Goal: Information Seeking & Learning: Learn about a topic

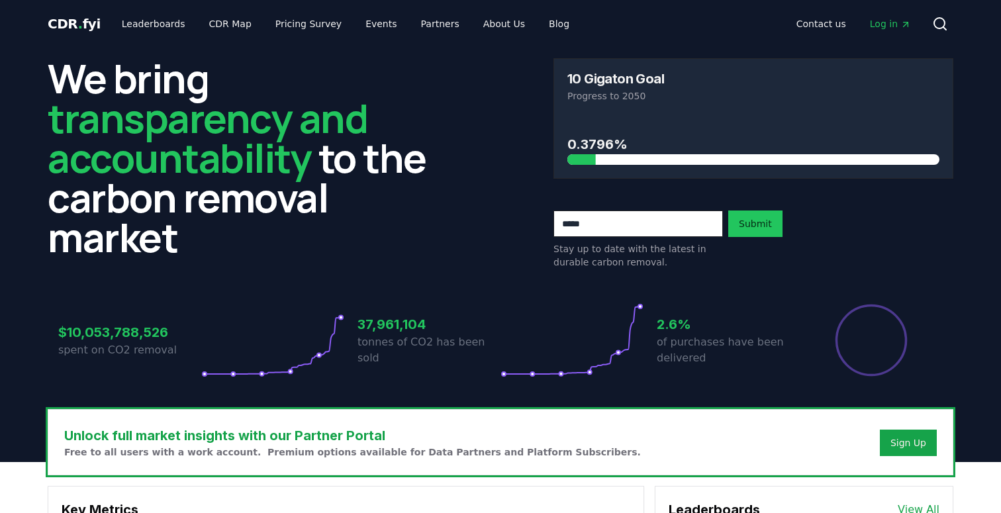
click at [501, 376] on icon at bounding box center [572, 340] width 143 height 74
click at [575, 146] on h3 "0.3796%" at bounding box center [754, 144] width 372 height 20
click at [605, 138] on h3 "0.3796%" at bounding box center [754, 144] width 372 height 20
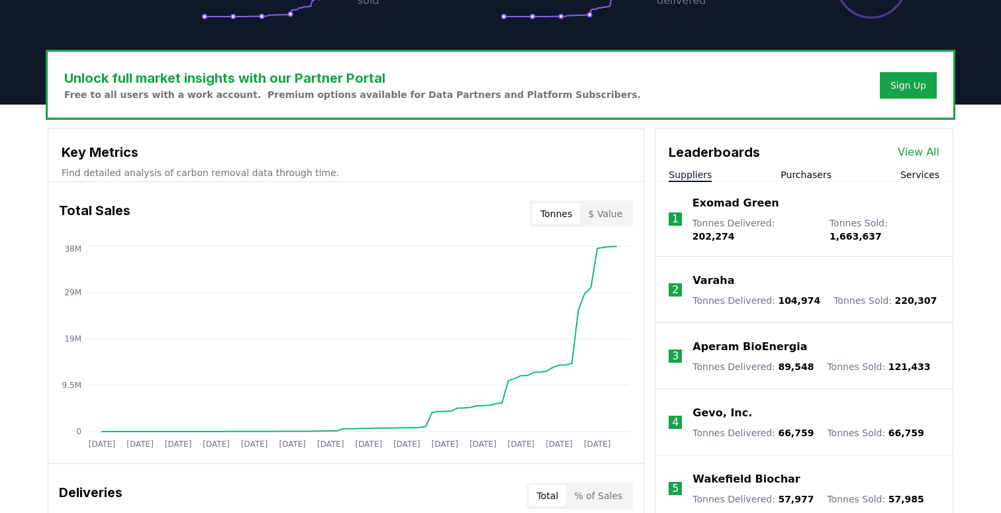
scroll to position [364, 0]
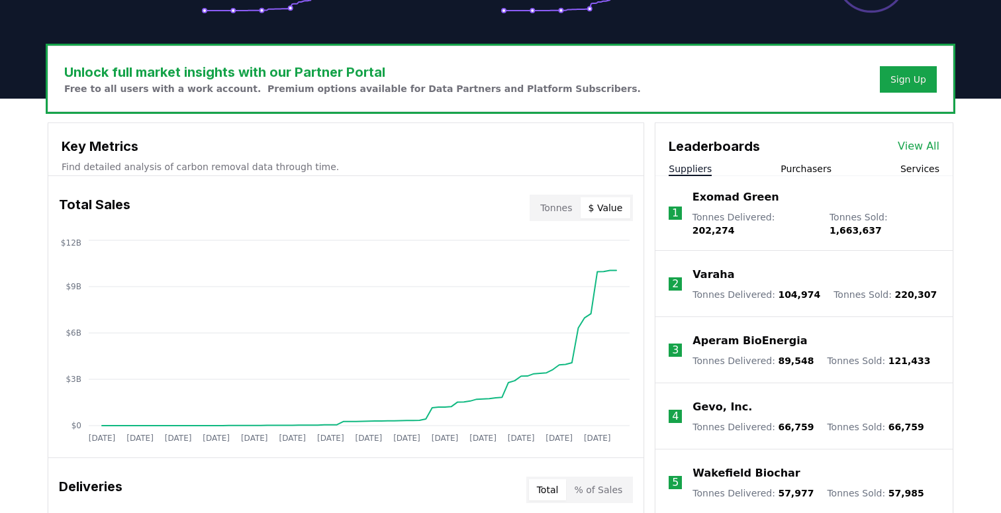
click at [606, 207] on button "$ Value" at bounding box center [606, 207] width 50 height 21
click at [556, 206] on button "Tonnes" at bounding box center [556, 207] width 48 height 21
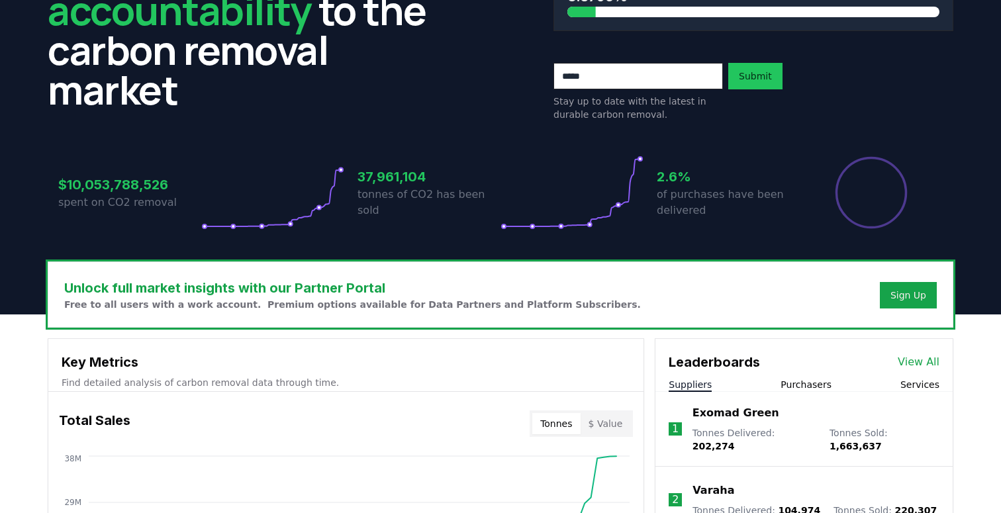
scroll to position [0, 0]
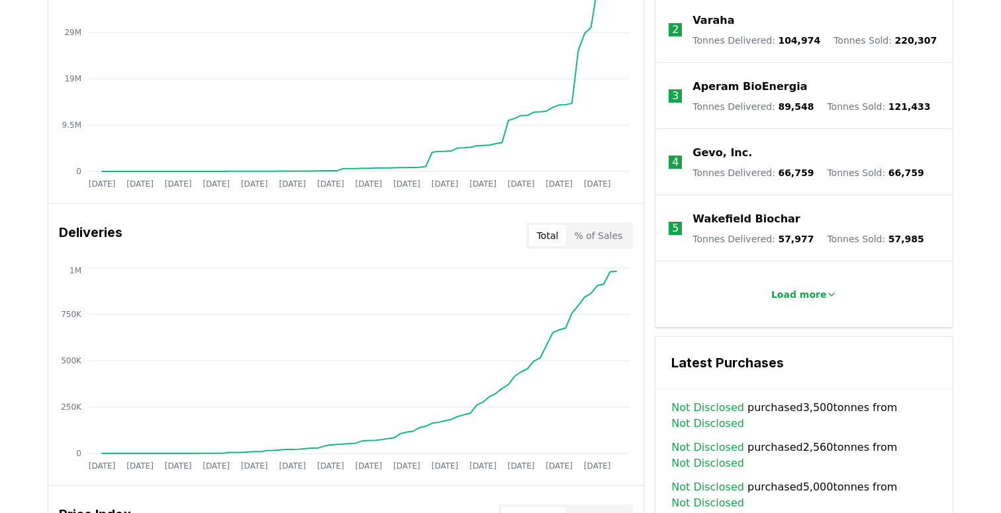
scroll to position [638, 0]
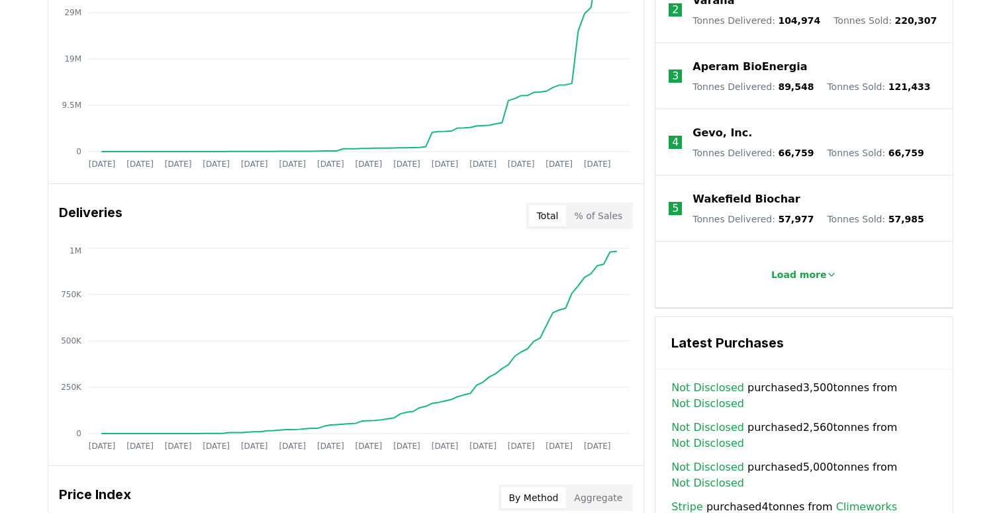
click at [587, 207] on button "% of Sales" at bounding box center [598, 215] width 64 height 21
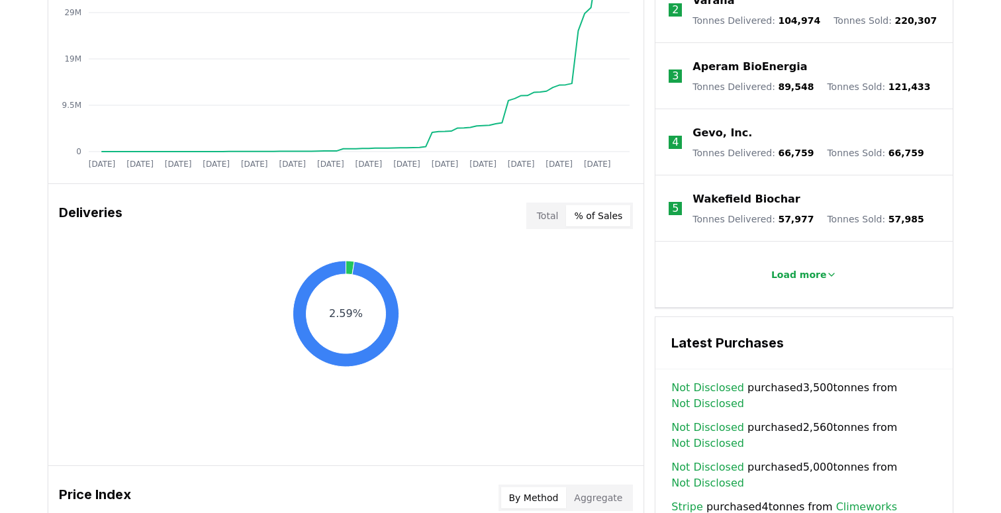
click at [543, 210] on button "Total" at bounding box center [548, 215] width 38 height 21
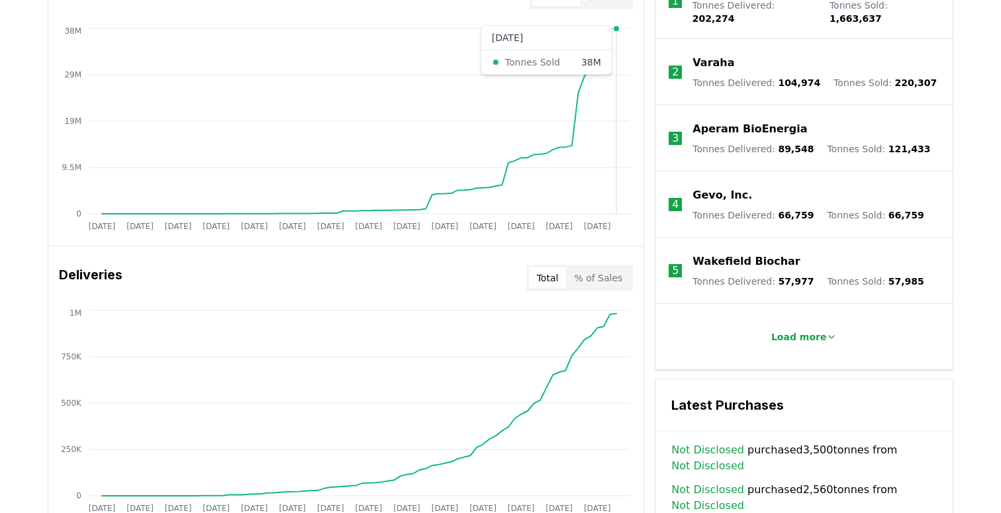
scroll to position [814, 0]
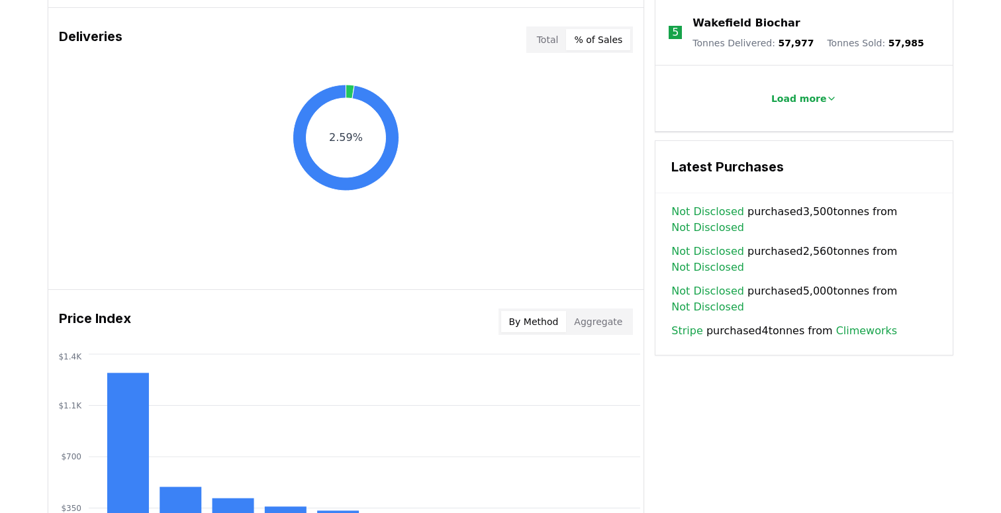
click at [601, 42] on button "% of Sales" at bounding box center [598, 39] width 64 height 21
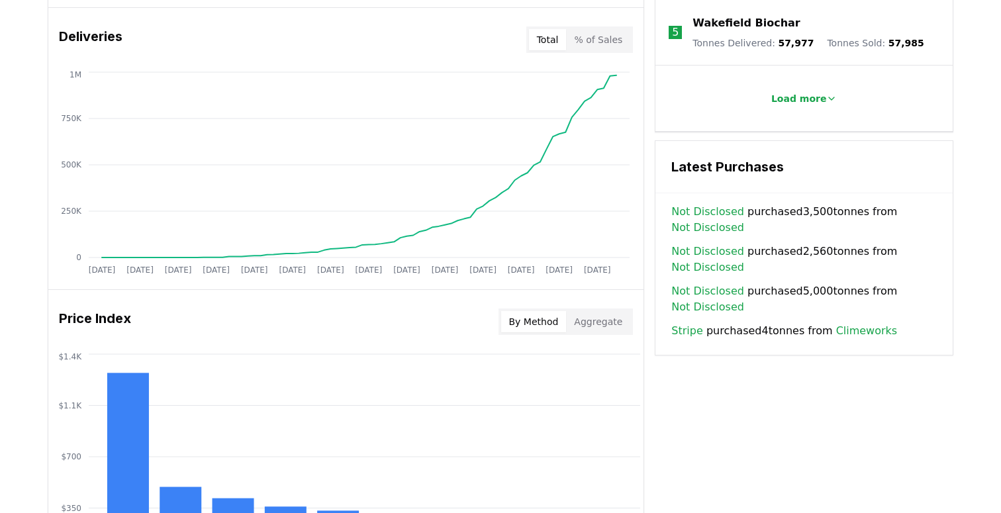
click at [540, 39] on button "Total" at bounding box center [548, 39] width 38 height 21
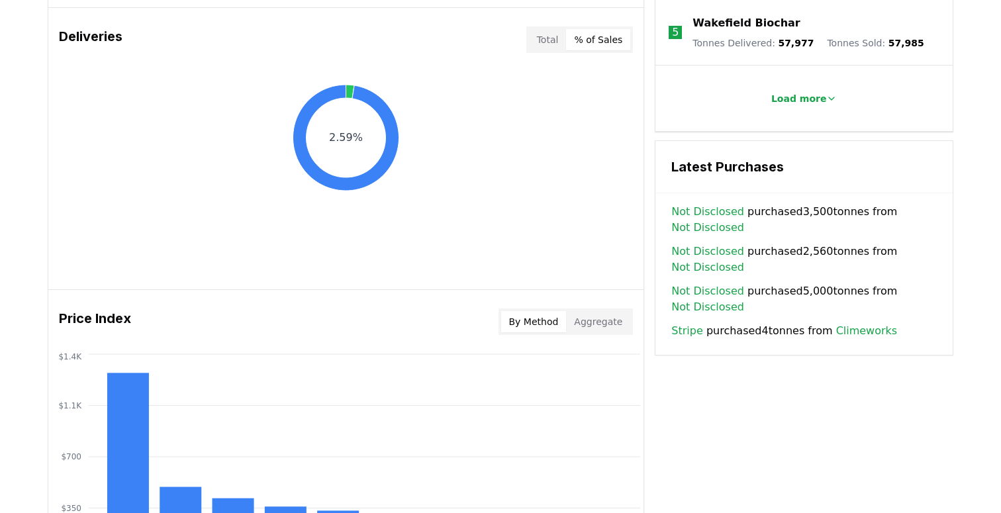
click at [607, 35] on button "% of Sales" at bounding box center [598, 39] width 64 height 21
click at [551, 40] on button "Total" at bounding box center [548, 39] width 38 height 21
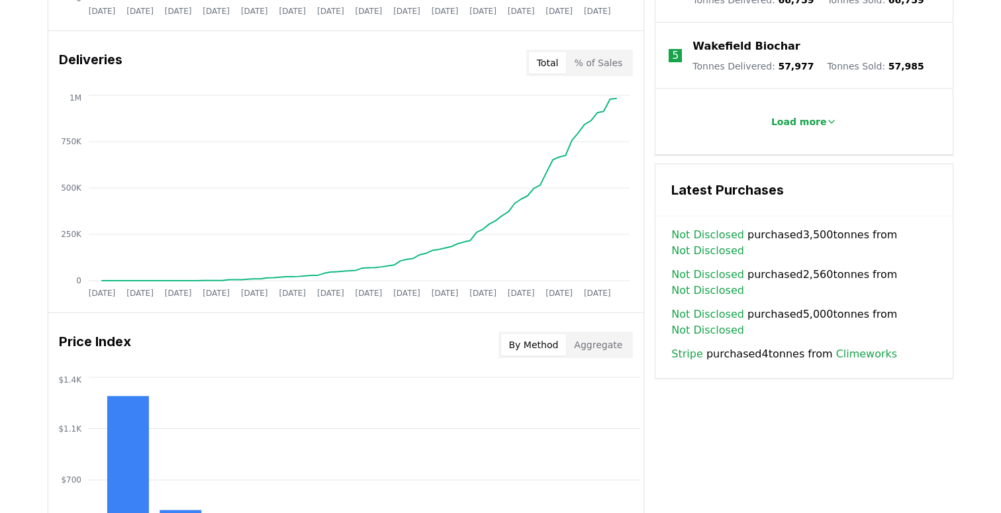
scroll to position [789, 0]
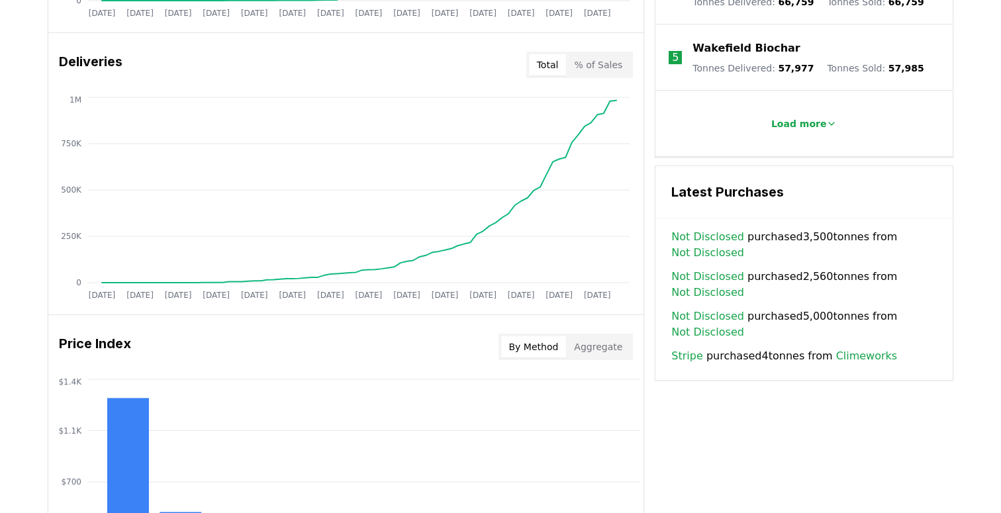
click at [683, 348] on link "Stripe" at bounding box center [686, 356] width 31 height 16
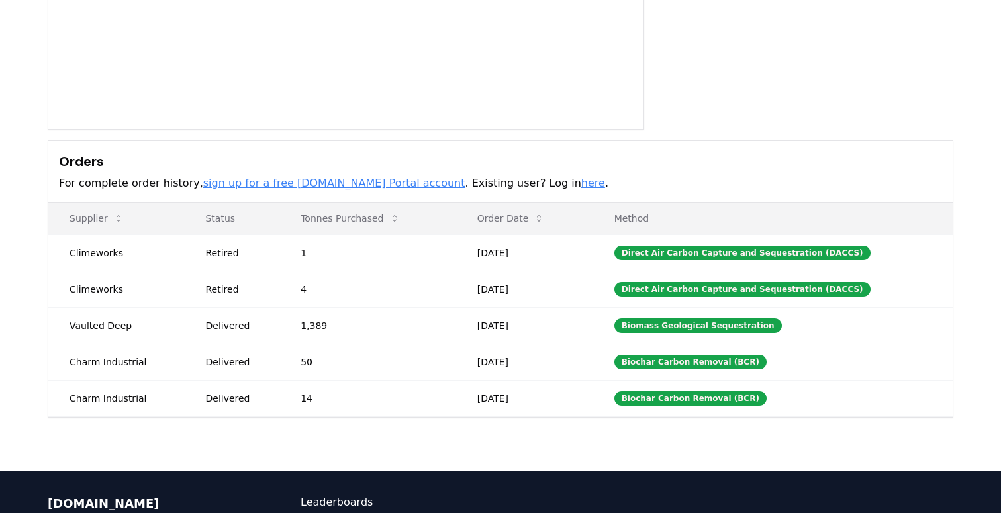
scroll to position [254, 0]
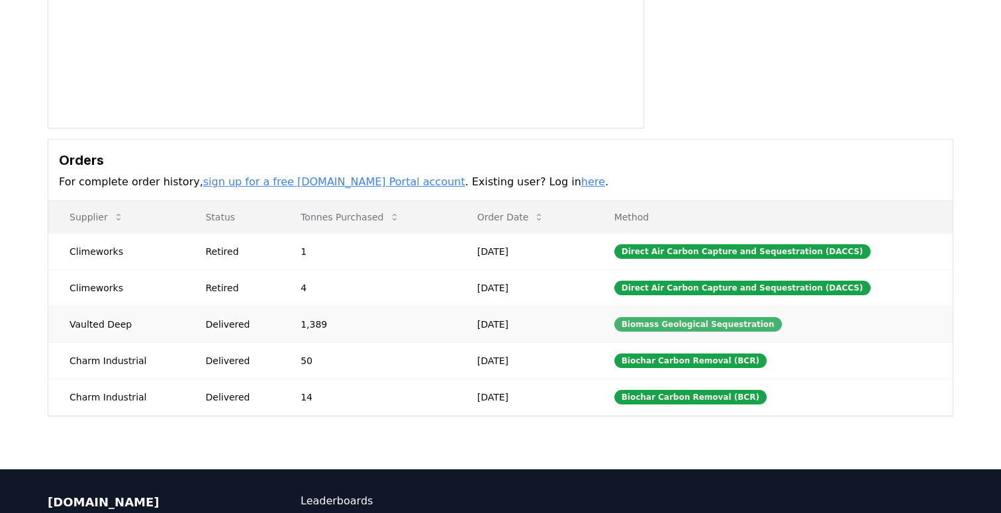
click at [671, 322] on body "CDR . fyi Leaderboards CDR Map Pricing Survey Events Partners About Us Blog Con…" at bounding box center [500, 214] width 1001 height 936
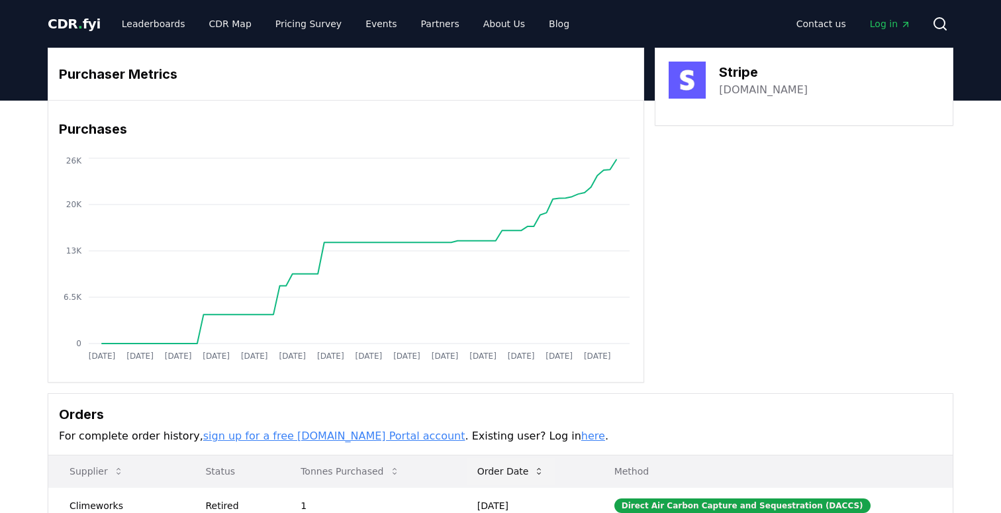
scroll to position [77, 0]
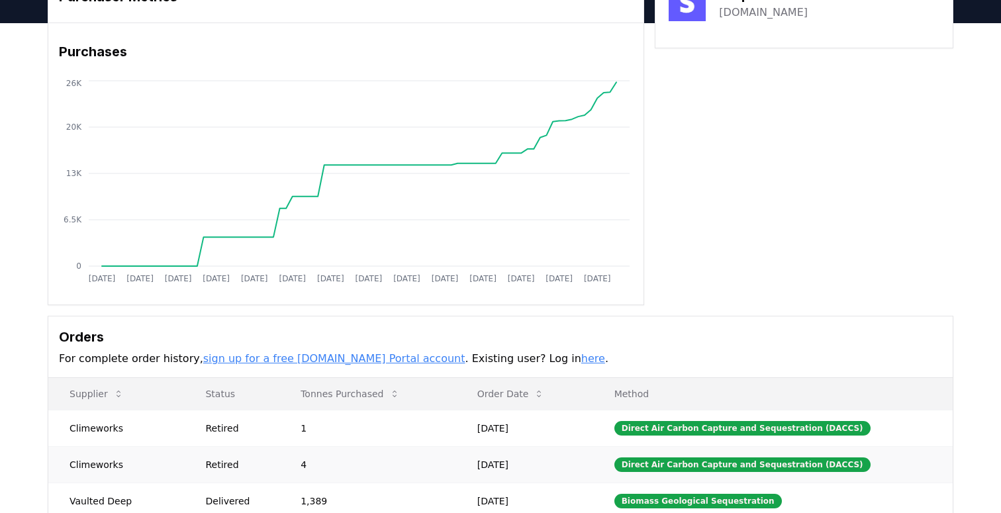
click at [550, 447] on td "Oct 03, 2025" at bounding box center [524, 464] width 137 height 36
click at [546, 431] on td "Oct 03, 2025" at bounding box center [524, 428] width 137 height 36
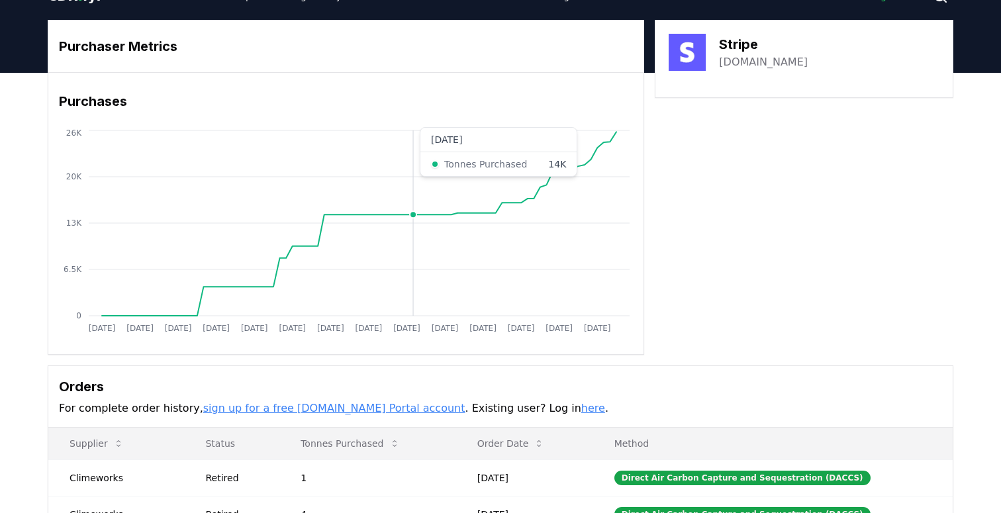
scroll to position [0, 0]
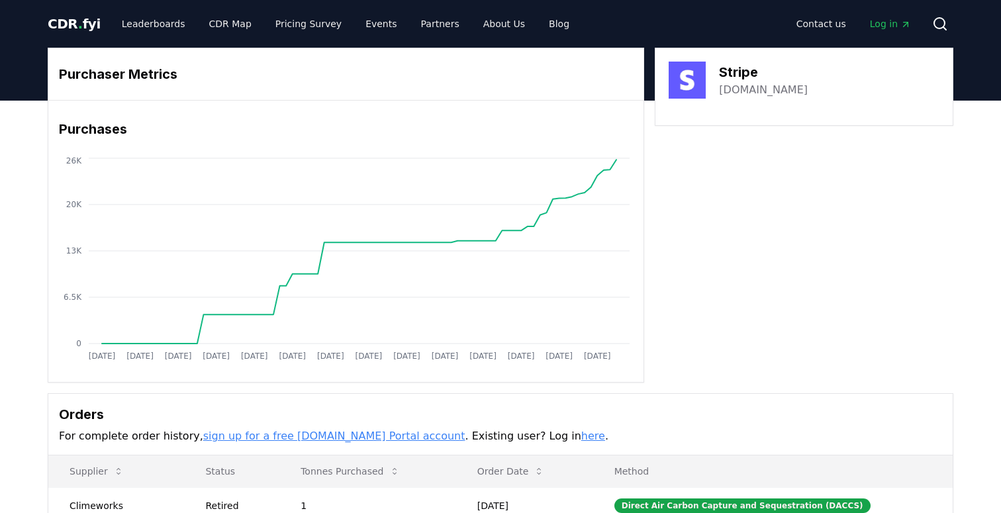
click at [84, 25] on span "CDR . fyi" at bounding box center [74, 24] width 53 height 16
click at [134, 25] on link "Leaderboards" at bounding box center [153, 24] width 85 height 24
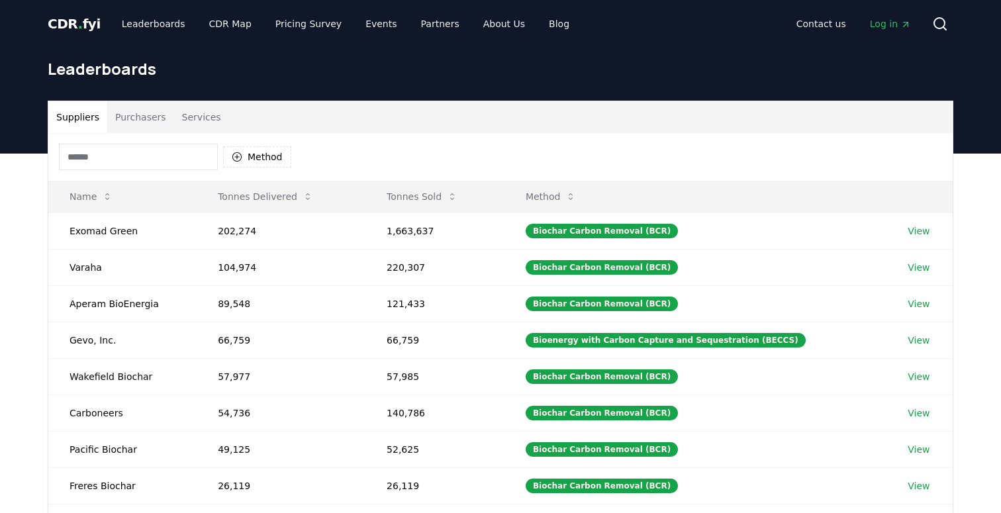
click at [136, 124] on button "Purchasers" at bounding box center [140, 117] width 67 height 32
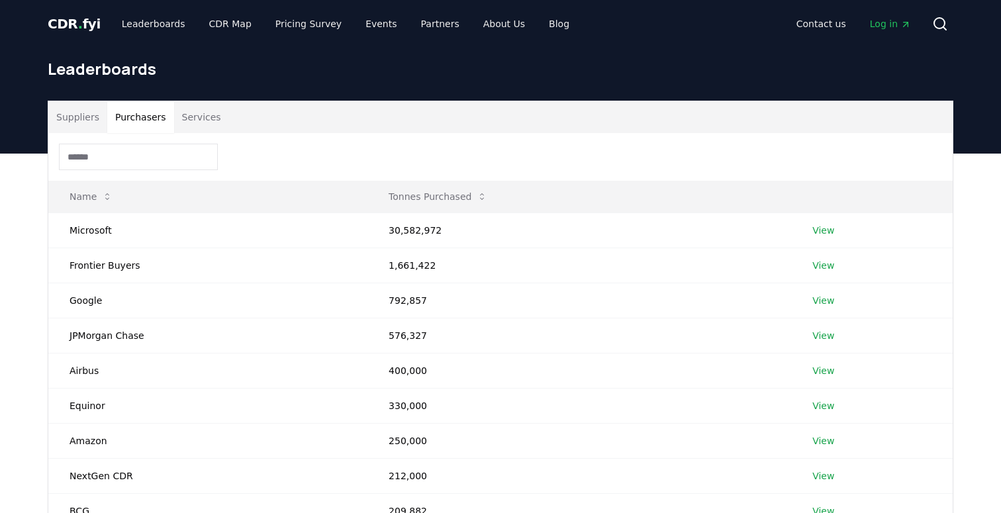
click at [78, 125] on button "Suppliers" at bounding box center [77, 117] width 59 height 32
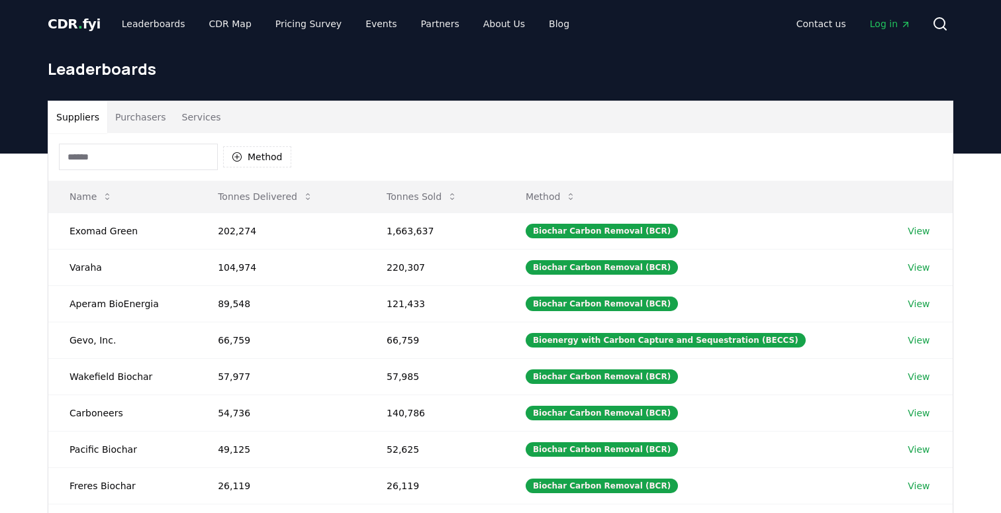
click at [123, 124] on button "Purchasers" at bounding box center [140, 117] width 67 height 32
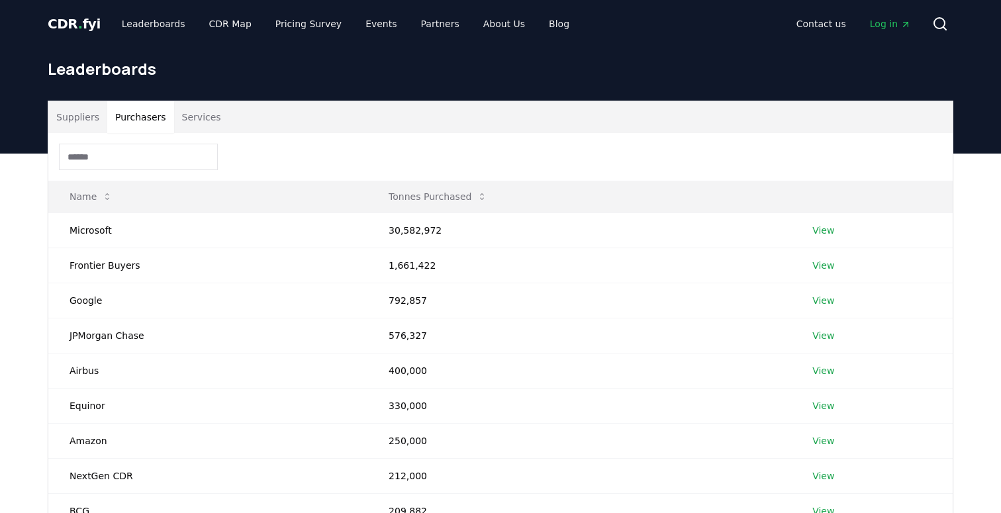
click at [68, 118] on button "Suppliers" at bounding box center [77, 117] width 59 height 32
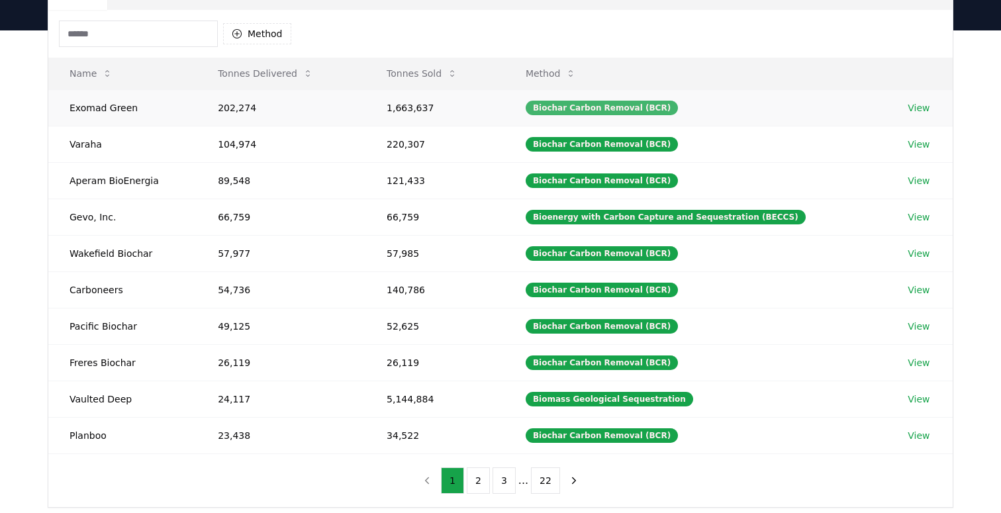
scroll to position [132, 0]
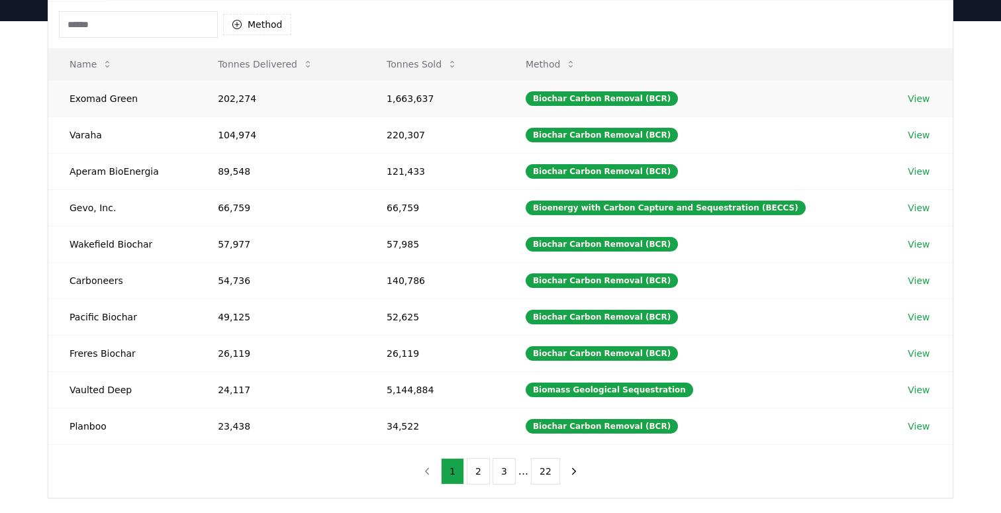
click at [926, 103] on link "View" at bounding box center [919, 98] width 22 height 13
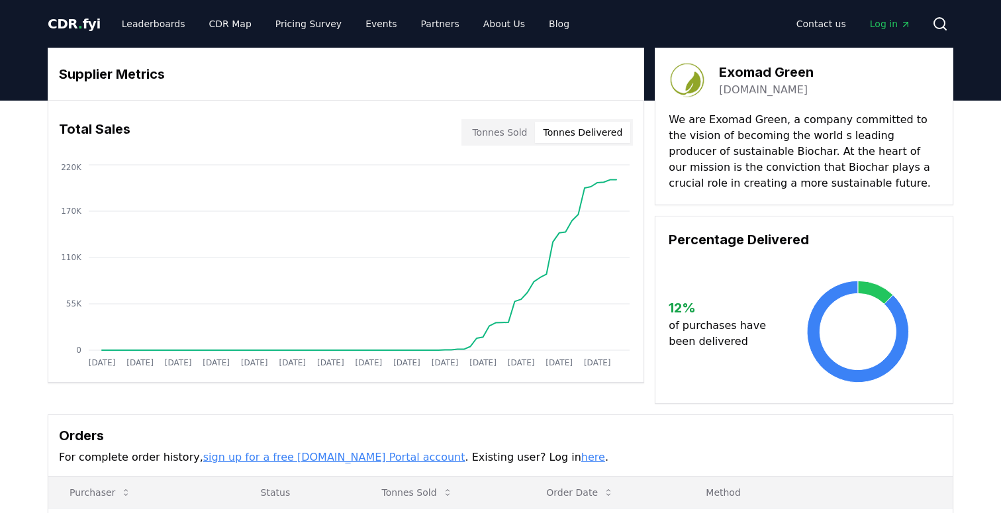
click at [509, 139] on button "Tonnes Sold" at bounding box center [499, 132] width 71 height 21
click at [564, 138] on button "Tonnes Delivered" at bounding box center [582, 132] width 95 height 21
click at [517, 132] on button "Tonnes Sold" at bounding box center [499, 132] width 71 height 21
click at [557, 126] on button "Tonnes Delivered" at bounding box center [582, 132] width 95 height 21
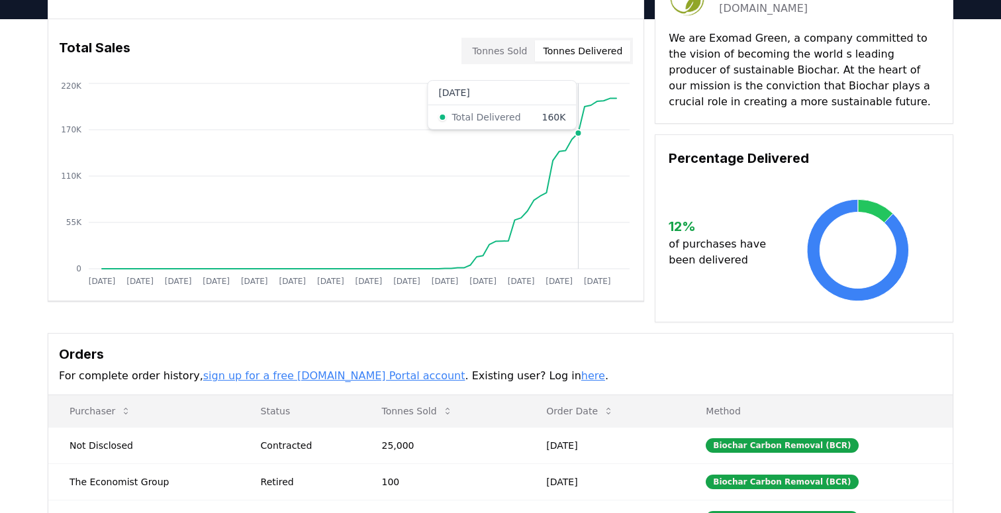
scroll to position [123, 0]
